Goal: Obtain resource: Download file/media

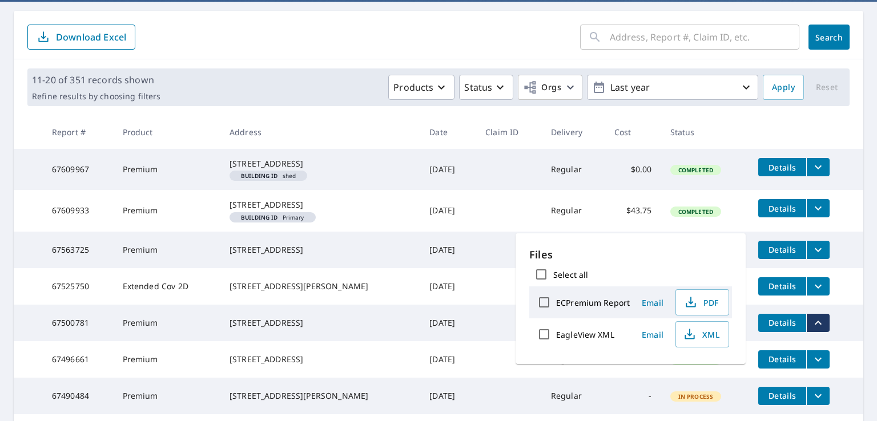
scroll to position [101, 0]
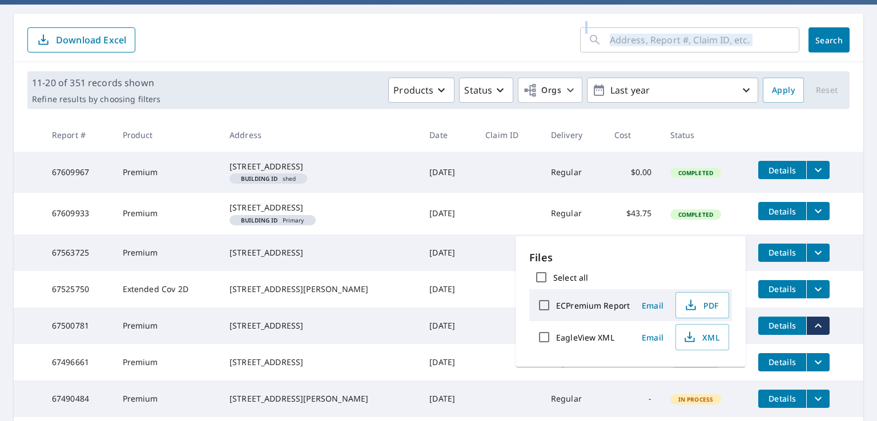
drag, startPoint x: 635, startPoint y: 102, endPoint x: 617, endPoint y: 38, distance: 66.3
click at [617, 38] on div "​ Search Download Excel 11-20 of 351 records shown Refine results by choosing f…" at bounding box center [438, 290] width 849 height 552
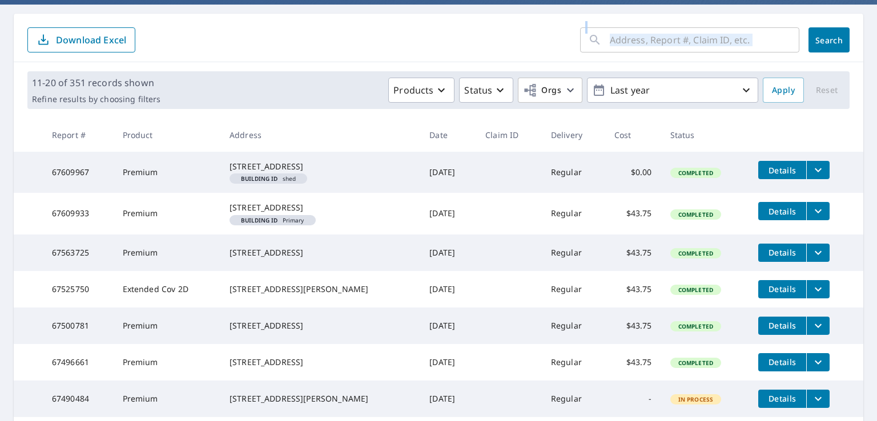
click at [617, 38] on input "text" at bounding box center [705, 40] width 190 height 32
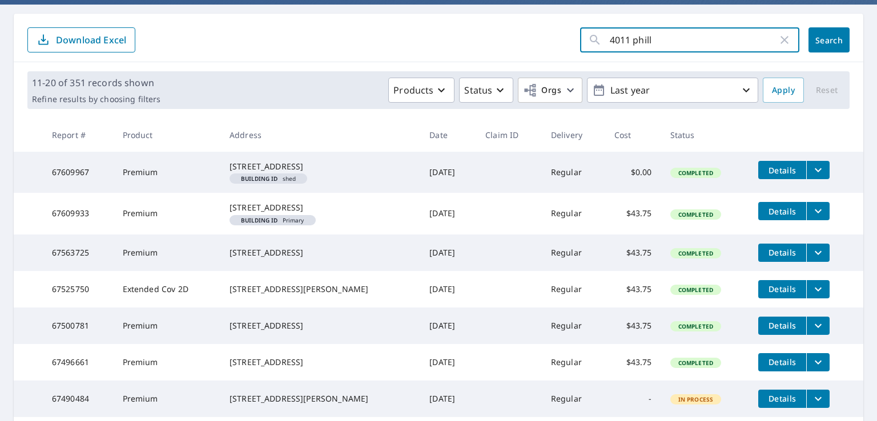
type input "4011 phill"
click at [829, 40] on span "Search" at bounding box center [828, 40] width 23 height 11
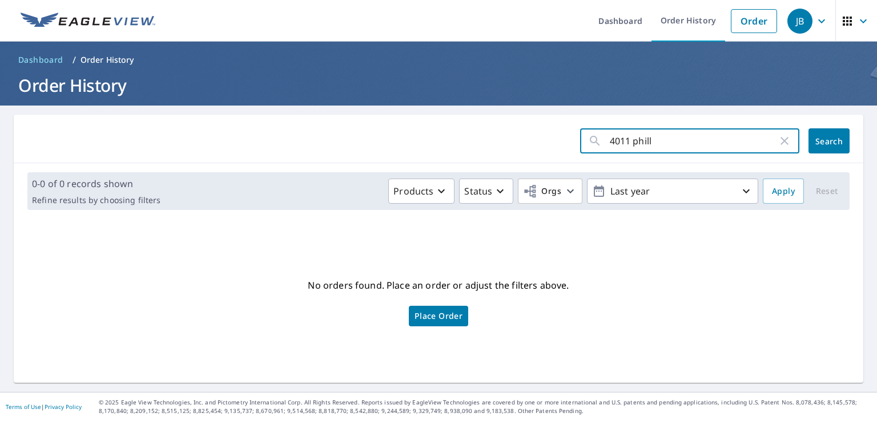
click at [654, 147] on input "4011 phill" at bounding box center [694, 141] width 168 height 32
type input "4011"
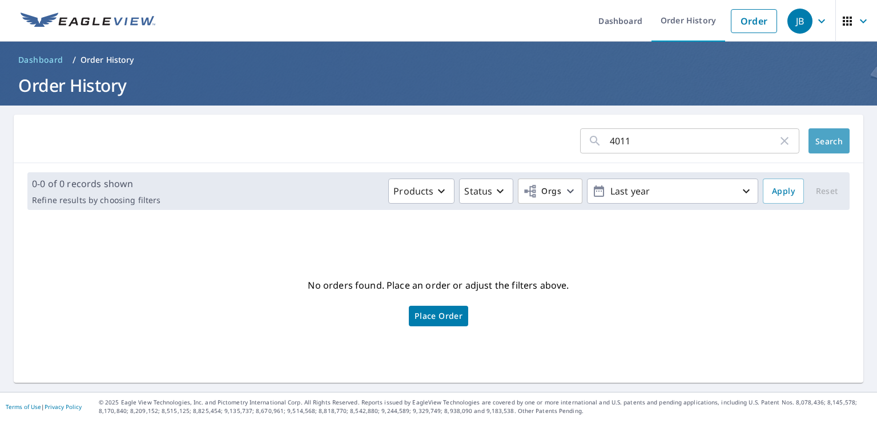
click at [817, 142] on span "Search" at bounding box center [828, 141] width 23 height 11
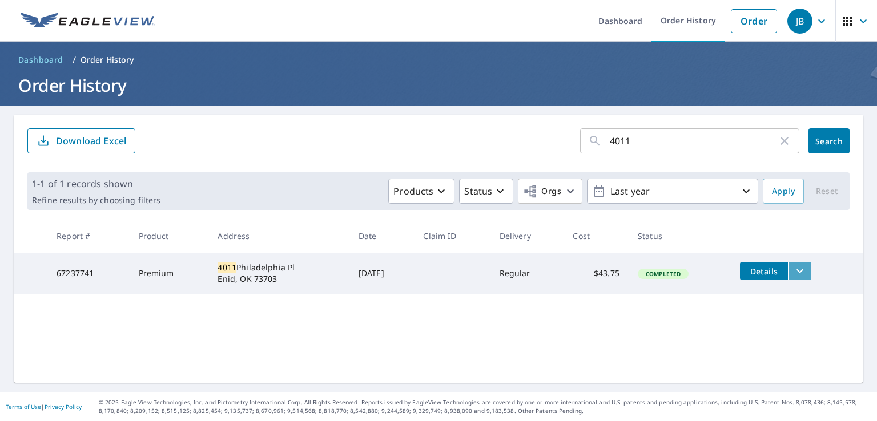
click at [795, 268] on icon "filesDropdownBtn-67237741" at bounding box center [800, 271] width 14 height 14
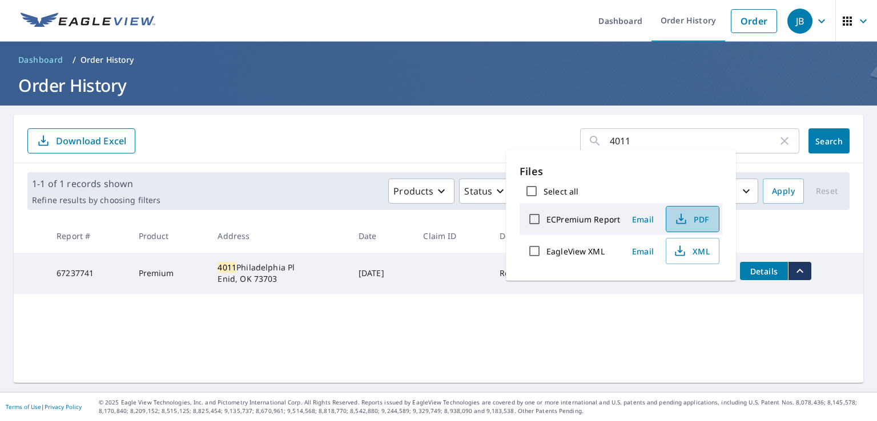
click at [695, 219] on span "PDF" at bounding box center [691, 219] width 37 height 14
click at [682, 221] on icon "button" at bounding box center [681, 219] width 14 height 14
